Goal: Task Accomplishment & Management: Use online tool/utility

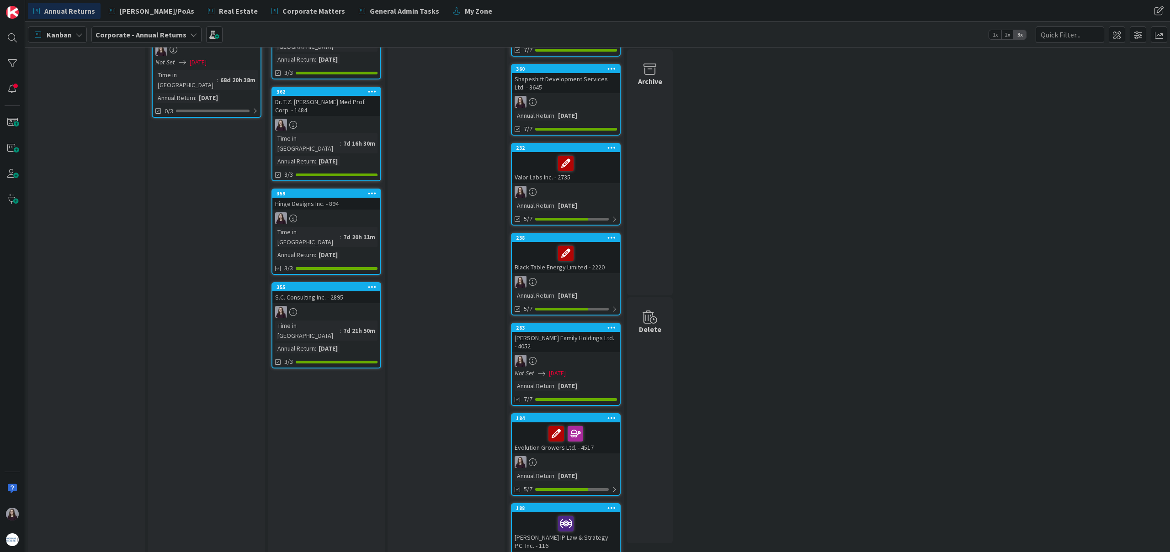
scroll to position [117, 0]
click at [371, 284] on icon at bounding box center [372, 287] width 9 height 6
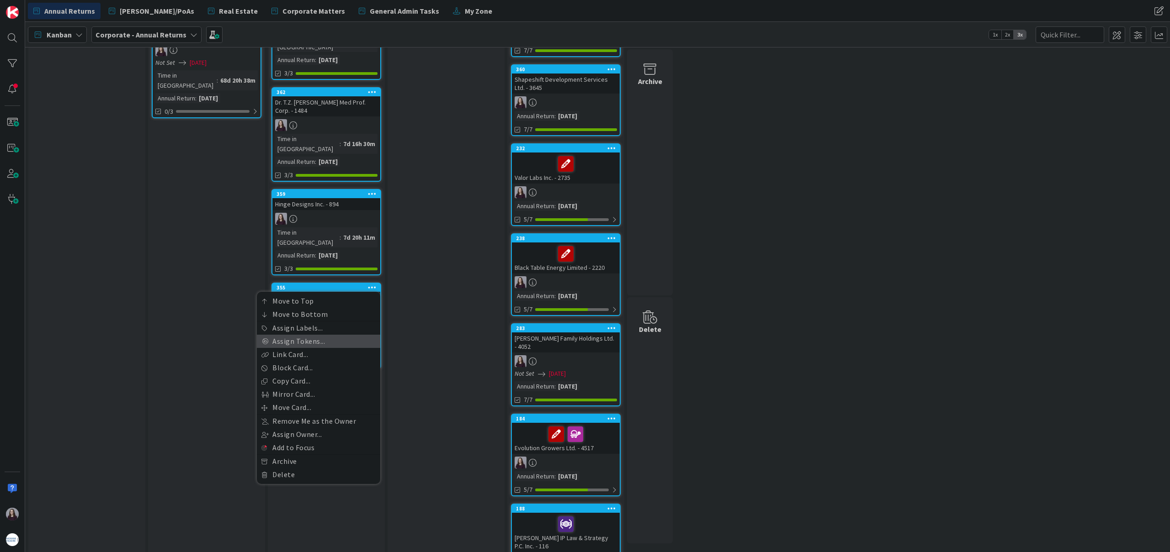
click at [325, 335] on link "Assign Tokens..." at bounding box center [318, 341] width 123 height 13
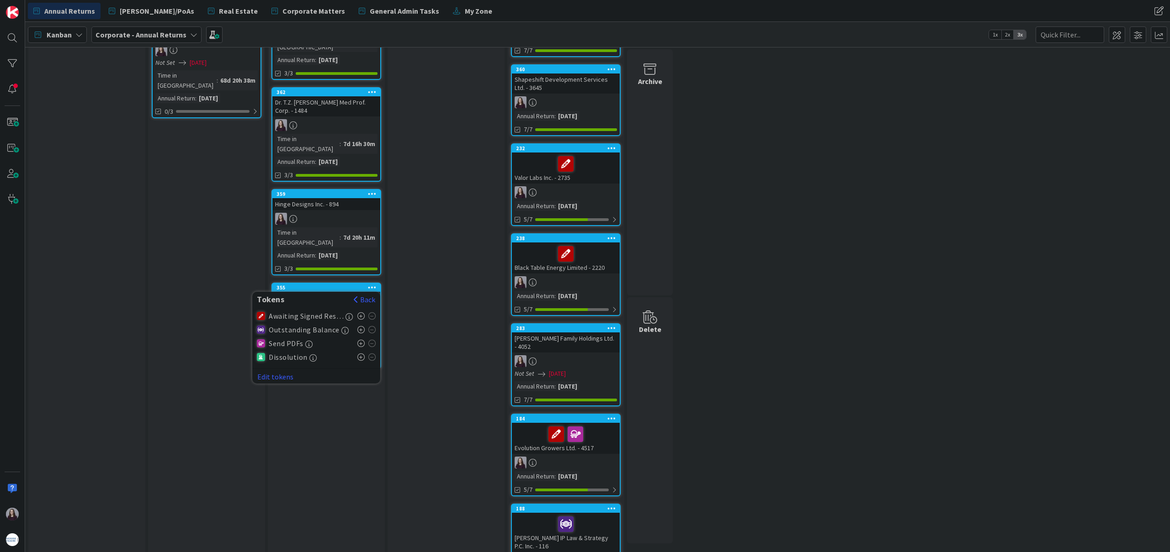
click at [360, 354] on icon at bounding box center [361, 357] width 8 height 7
click at [367, 295] on button "Back" at bounding box center [364, 300] width 22 height 10
click at [423, 275] on div "File File Annual Return and send invoice to clients. Add Card..." at bounding box center [445, 274] width 117 height 656
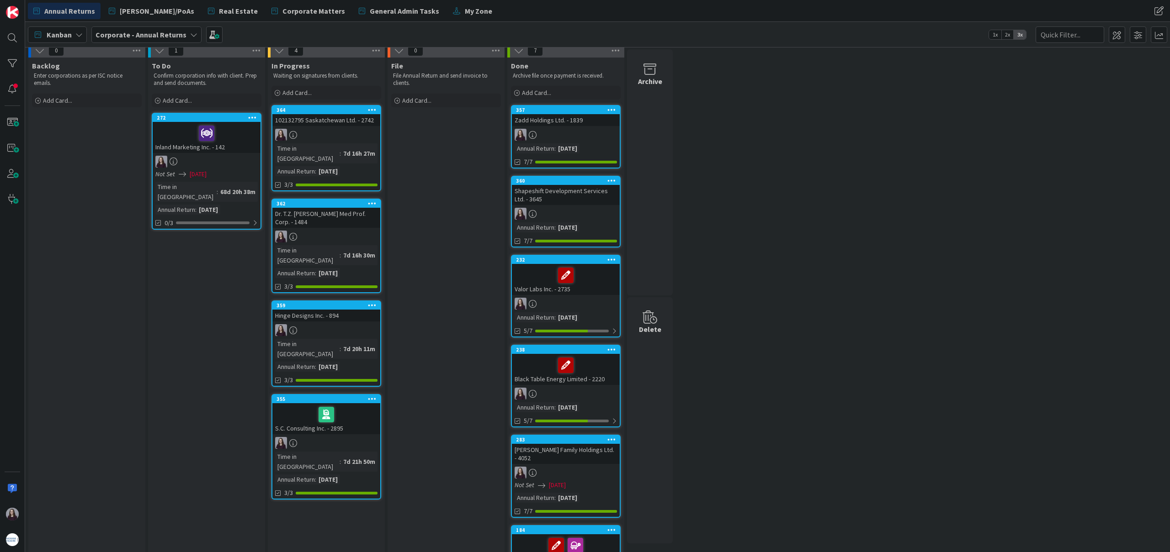
scroll to position [0, 0]
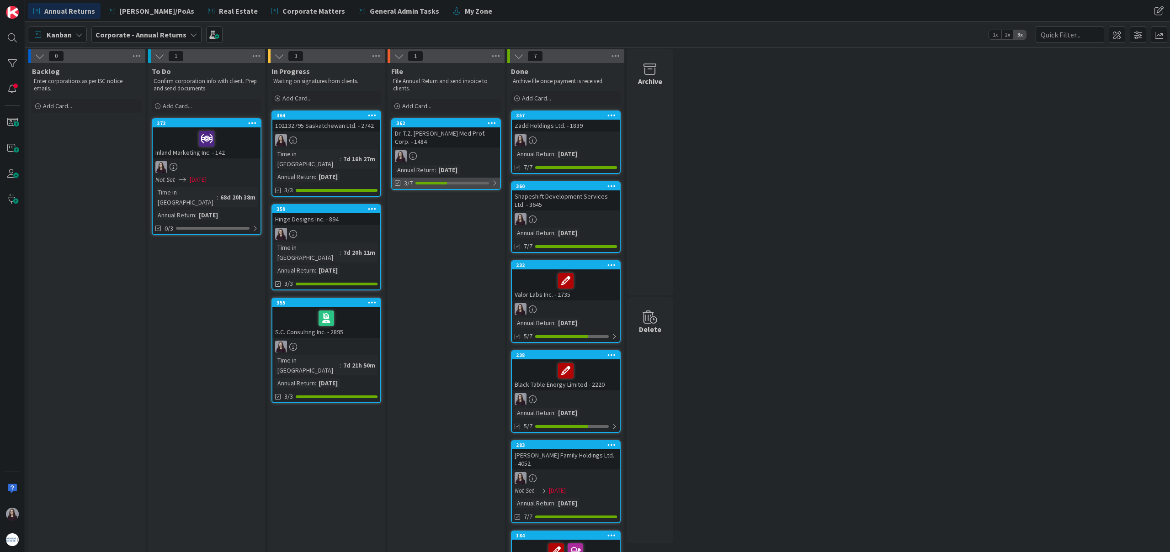
click at [492, 183] on div at bounding box center [494, 183] width 5 height 7
click at [396, 205] on icon at bounding box center [398, 205] width 7 height 7
click at [397, 206] on icon at bounding box center [398, 205] width 7 height 7
click at [496, 183] on div at bounding box center [494, 183] width 6 height 7
click at [494, 184] on div at bounding box center [494, 183] width 5 height 7
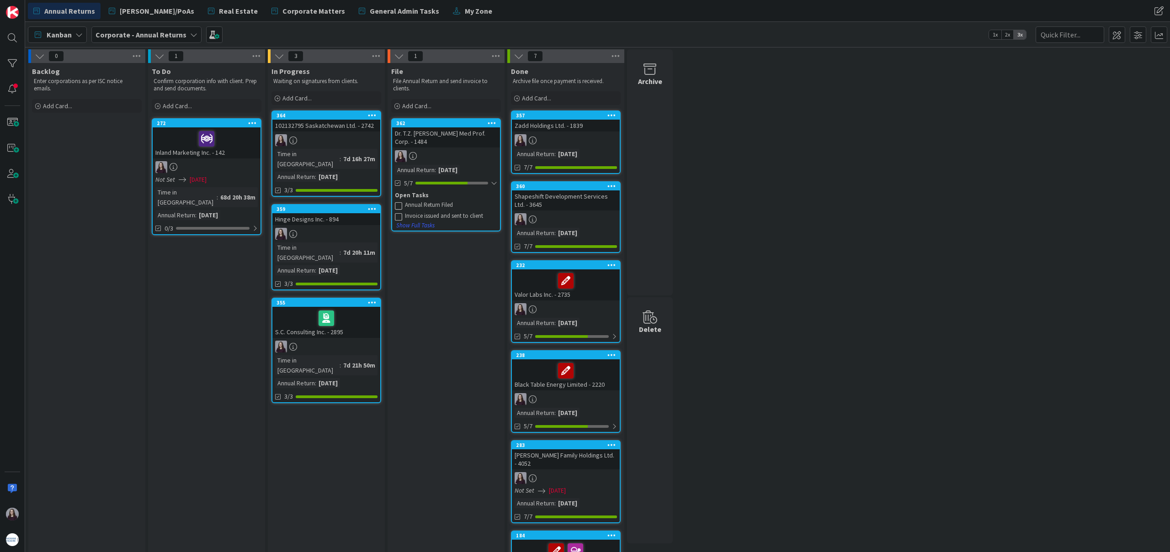
click at [399, 204] on icon at bounding box center [398, 205] width 7 height 7
click at [397, 217] on icon at bounding box center [398, 218] width 7 height 7
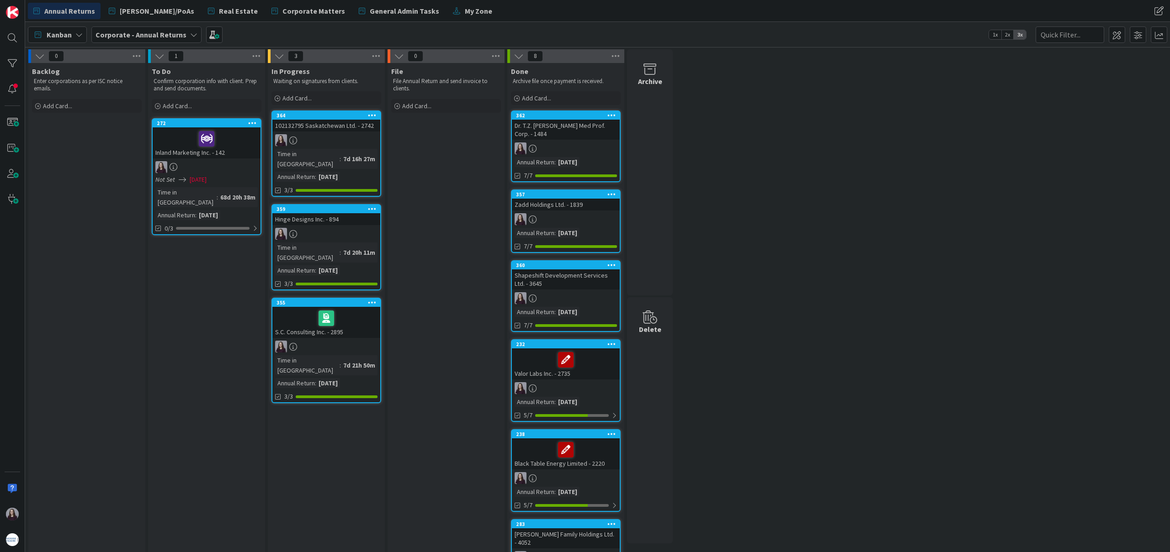
drag, startPoint x: 443, startPoint y: 124, endPoint x: 29, endPoint y: 0, distance: 432.5
click at [371, 112] on icon at bounding box center [372, 115] width 9 height 6
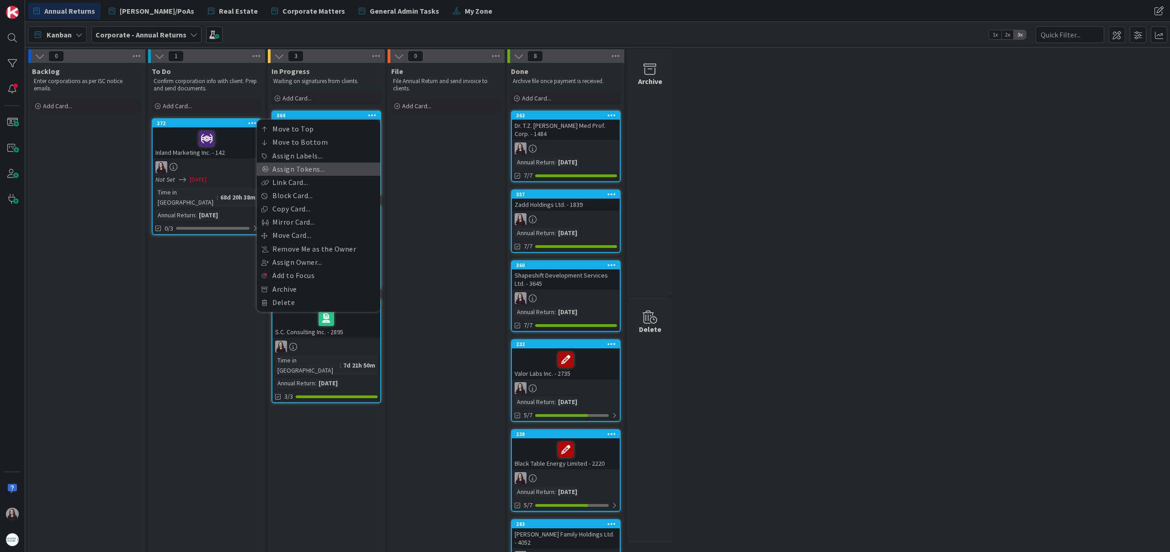
click at [309, 171] on link "Assign Tokens..." at bounding box center [318, 169] width 123 height 13
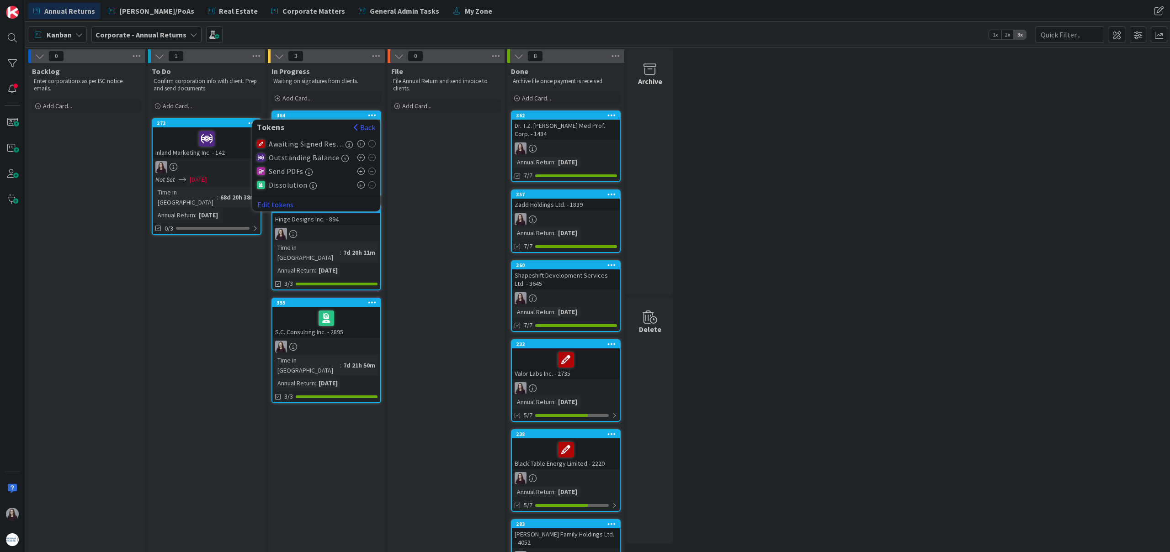
click at [361, 184] on icon at bounding box center [361, 184] width 8 height 7
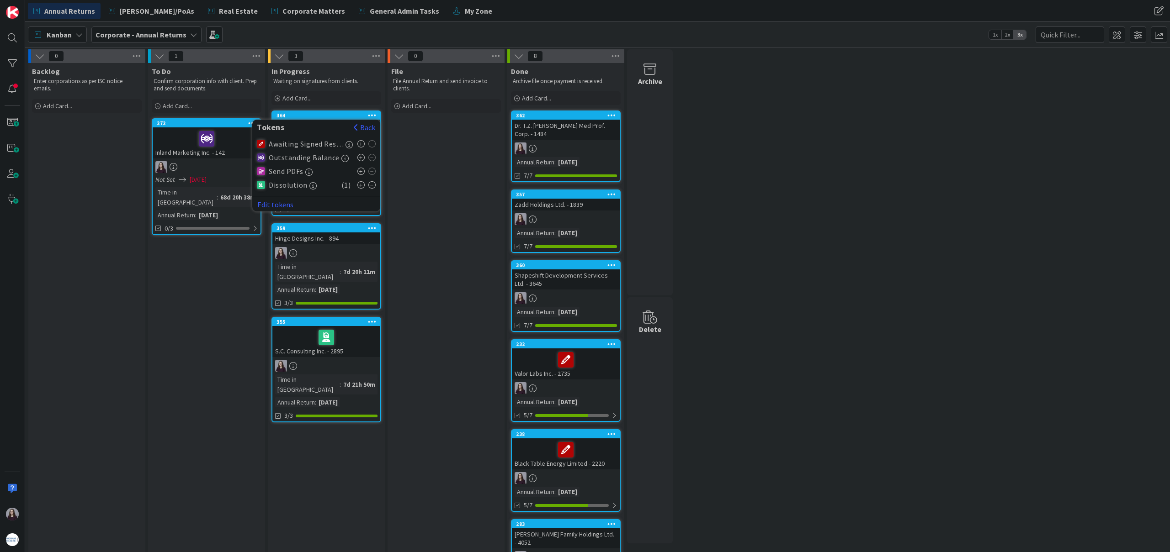
click at [370, 115] on icon at bounding box center [372, 115] width 9 height 6
click at [442, 156] on div "File File Annual Return and send invoice to clients. Add Card..." at bounding box center [445, 430] width 117 height 735
click at [537, 11] on div "Annual Returns [PERSON_NAME]/PoAs Real Estate Corporate Matters General Admin T…" at bounding box center [424, 11] width 792 height 16
